Goal: Task Accomplishment & Management: Manage account settings

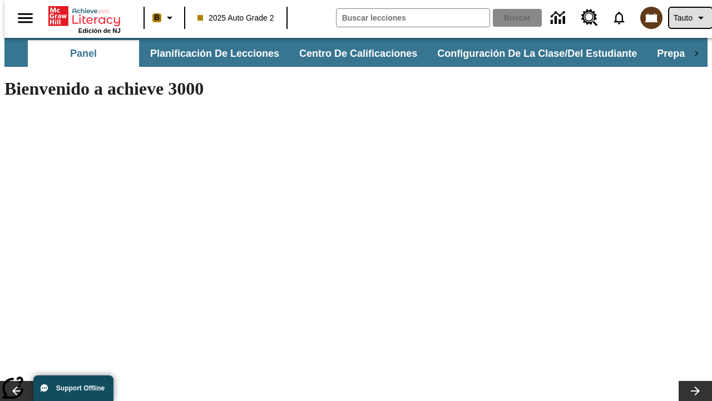
click at [685, 18] on span "Tauto" at bounding box center [683, 18] width 19 height 12
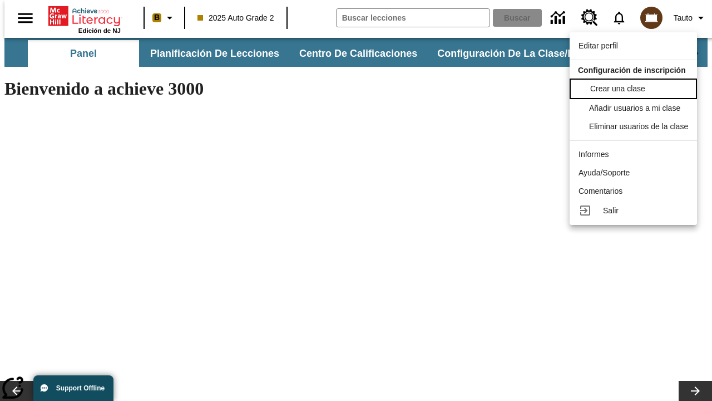
click at [637, 87] on span "Crear una clase" at bounding box center [617, 88] width 55 height 9
click at [637, 108] on span "Añadir usuarios a mi clase" at bounding box center [635, 106] width 91 height 9
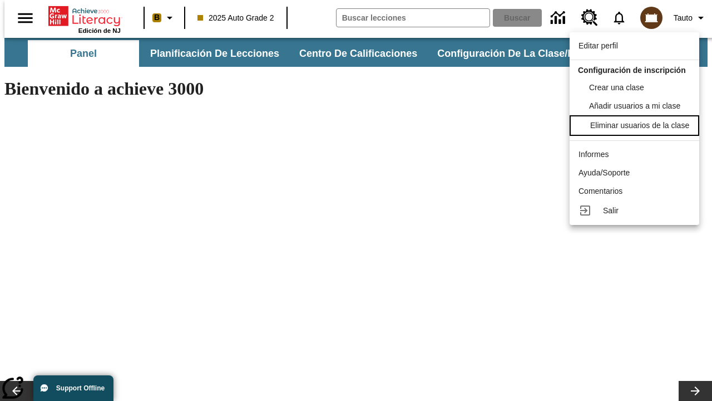
click at [637, 131] on div "Eliminar usuarios de la clase" at bounding box center [639, 126] width 99 height 12
